Goal: Navigation & Orientation: Find specific page/section

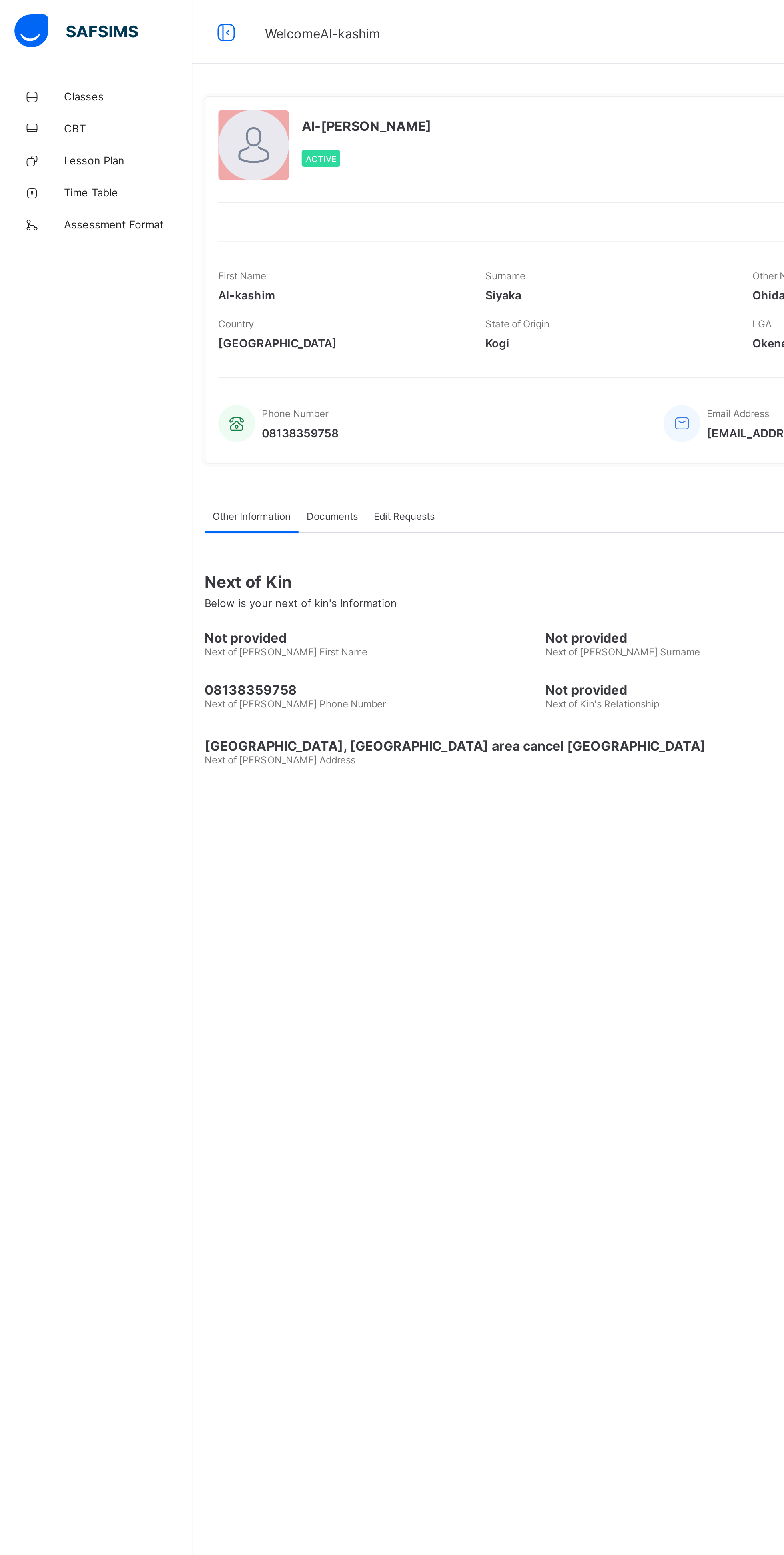
click at [34, 40] on link "Classes" at bounding box center [48, 48] width 96 height 16
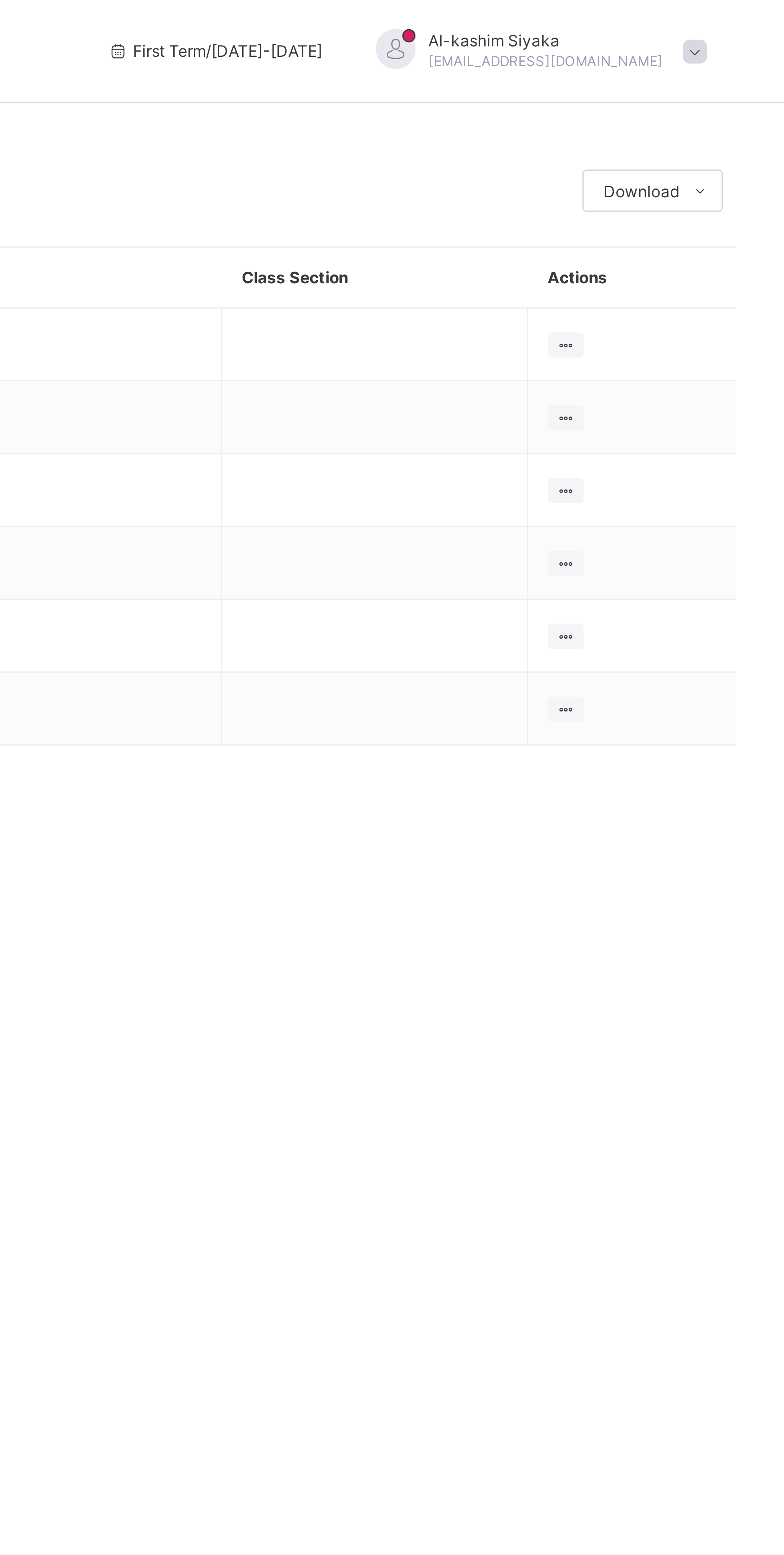
click at [772, 18] on div "First Term / [DATE]-[DATE] Al-kashim Siyaka [EMAIL_ADDRESS][DOMAIN_NAME]" at bounding box center [679, 16] width 208 height 32
click at [751, 16] on div "Al-kashim Siyaka [EMAIL_ADDRESS][DOMAIN_NAME]" at bounding box center [709, 16] width 112 height 13
click at [736, 81] on span "Logout" at bounding box center [735, 78] width 53 height 9
